Goal: Information Seeking & Learning: Stay updated

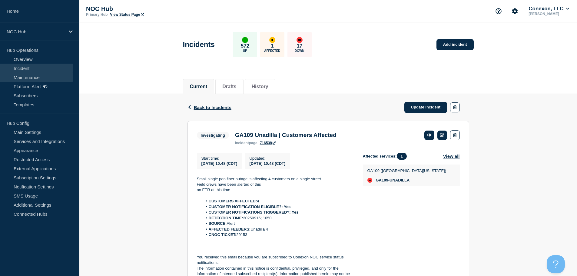
drag, startPoint x: 35, startPoint y: 69, endPoint x: 45, endPoint y: 79, distance: 13.7
click at [35, 69] on link "Incident" at bounding box center [36, 68] width 73 height 9
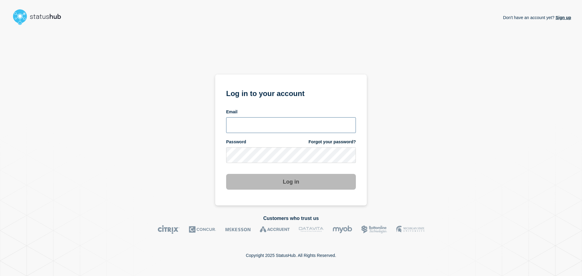
type input "xandra.martens@conexon.us"
click at [290, 183] on button "Log in" at bounding box center [291, 182] width 130 height 16
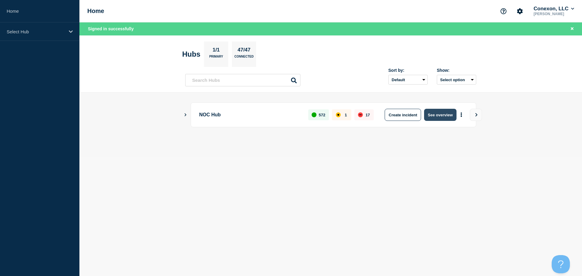
click at [452, 112] on button "See overview" at bounding box center [440, 115] width 32 height 12
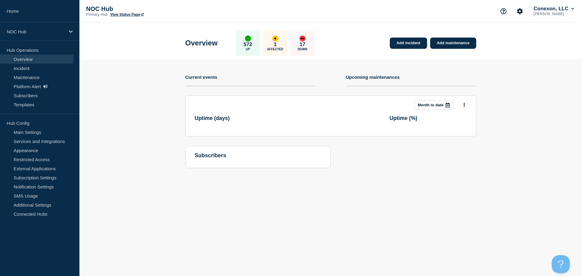
click at [32, 62] on link "Overview" at bounding box center [36, 59] width 73 height 9
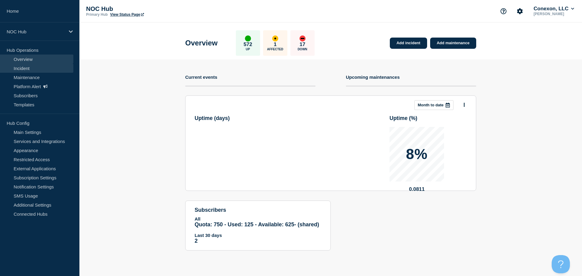
click at [31, 65] on link "Incident" at bounding box center [36, 68] width 73 height 9
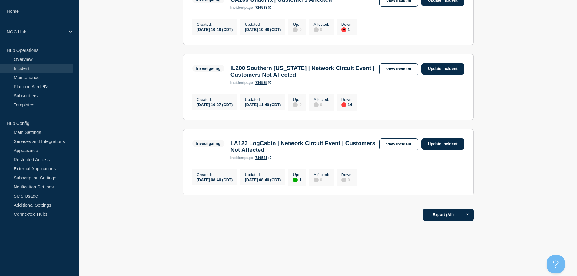
scroll to position [448, 0]
click at [390, 140] on link "View incident" at bounding box center [398, 145] width 39 height 12
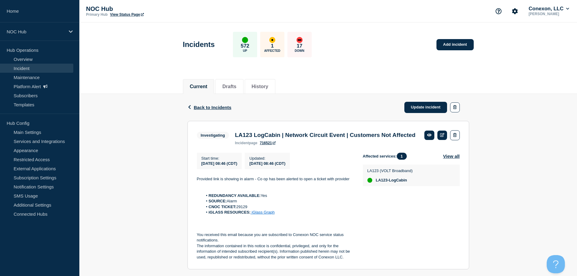
click at [34, 72] on link "Incident" at bounding box center [36, 68] width 73 height 9
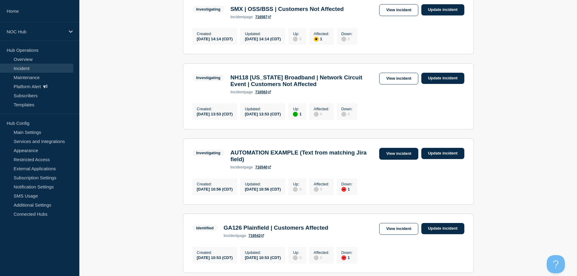
scroll to position [115, 0]
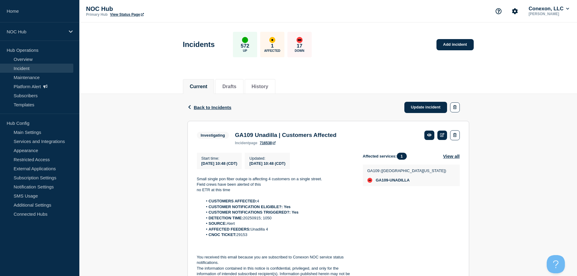
click at [245, 232] on li "AFFECTED FEEDERS: Unadilla 4" at bounding box center [278, 229] width 151 height 5
click at [242, 237] on li "CNOC TICKET: 29153" at bounding box center [278, 234] width 151 height 5
copy li "29153"
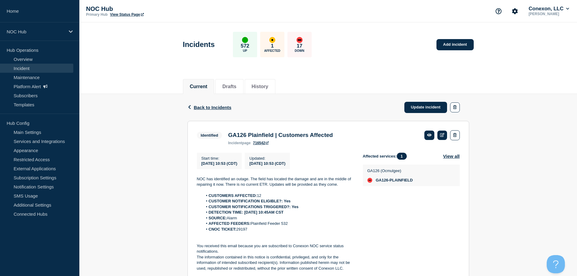
click at [246, 232] on li "CNOC TICKET: 29197" at bounding box center [278, 229] width 151 height 5
copy li "29197"
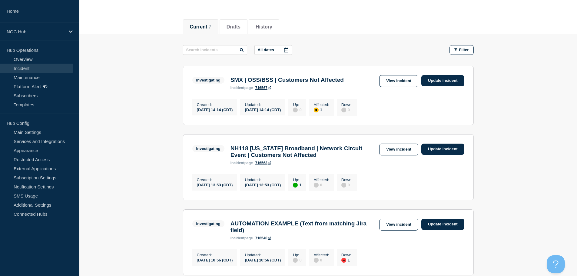
scroll to position [91, 0]
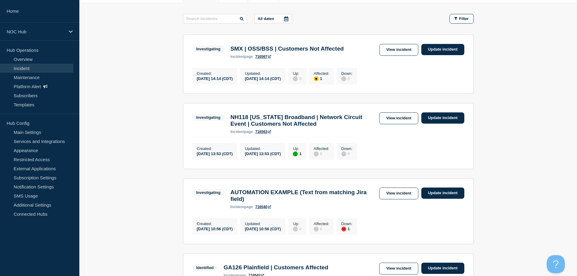
drag, startPoint x: 232, startPoint y: 119, endPoint x: 357, endPoint y: 139, distance: 127.3
click at [357, 134] on div "NH118 [US_STATE] Broadband | Network Circuit Event | Customers Not Affected inc…" at bounding box center [304, 124] width 152 height 20
click at [505, 180] on main "All dates Filter Investigating 1 Affected SMX | OSS/BSS | Customers Not Affecte…" at bounding box center [328, 272] width 498 height 538
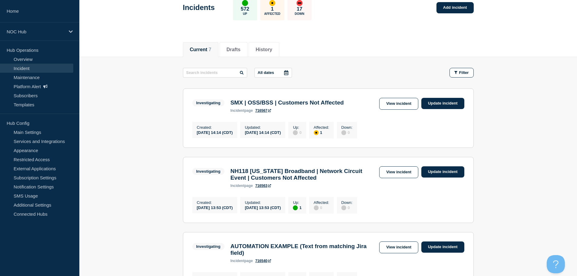
scroll to position [30, 0]
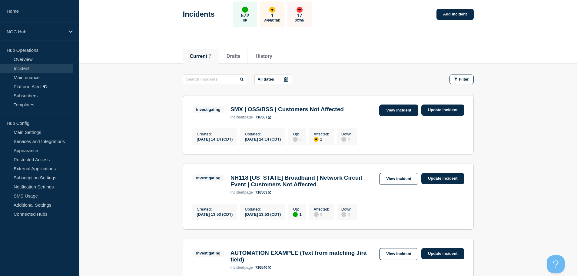
drag, startPoint x: 389, startPoint y: 106, endPoint x: 383, endPoint y: 106, distance: 5.5
click at [389, 106] on link "View incident" at bounding box center [398, 111] width 39 height 12
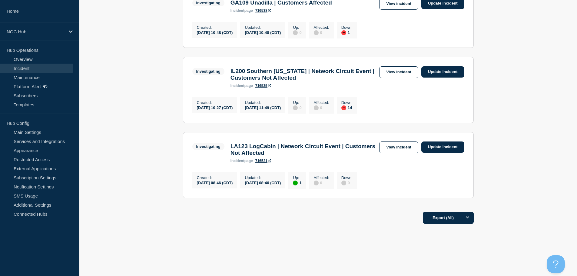
scroll to position [448, 0]
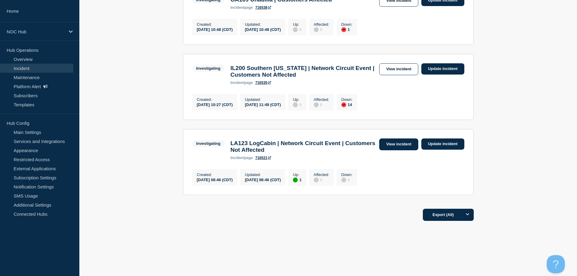
click at [401, 143] on link "View incident" at bounding box center [398, 145] width 39 height 12
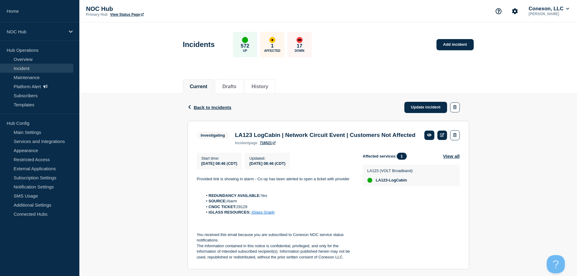
click at [36, 72] on link "Incident" at bounding box center [36, 68] width 73 height 9
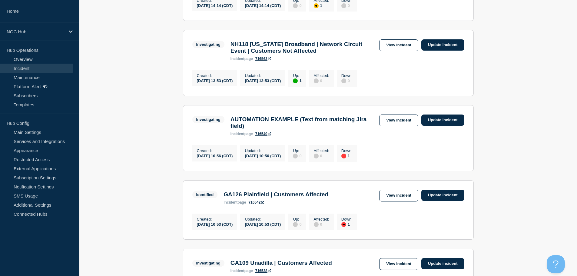
scroll to position [182, 0]
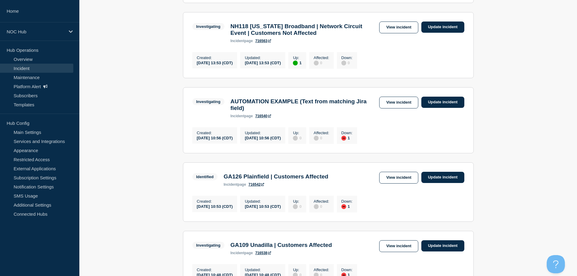
drag, startPoint x: 234, startPoint y: 32, endPoint x: 364, endPoint y: 42, distance: 130.1
click at [364, 42] on div "NH118 [US_STATE] Broadband | Network Circuit Event | Customers Not Affected inc…" at bounding box center [304, 33] width 152 height 20
click at [262, 32] on h3 "NH118 [US_STATE] Broadband | Network Circuit Event | Customers Not Affected" at bounding box center [304, 29] width 146 height 13
drag, startPoint x: 356, startPoint y: 38, endPoint x: 228, endPoint y: 25, distance: 127.9
click at [228, 25] on div "NH118 [US_STATE] Broadband | Network Circuit Event | Customers Not Affected inc…" at bounding box center [304, 33] width 152 height 20
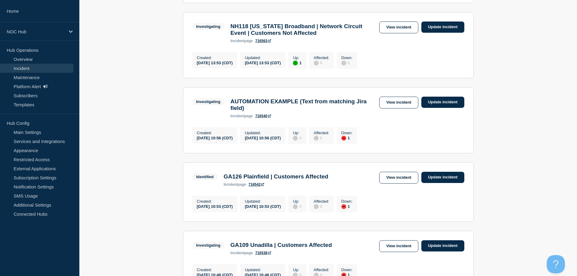
drag, startPoint x: 150, startPoint y: 176, endPoint x: 171, endPoint y: 202, distance: 33.4
click at [150, 176] on main "All dates Filter Investigating 1 Affected SMX | OSS/BSS | Customers Not Affecte…" at bounding box center [328, 181] width 498 height 538
click at [496, 109] on main "All dates Filter Investigating 1 Affected SMX | OSS/BSS | Customers Not Affecte…" at bounding box center [328, 181] width 498 height 538
